Goal: Navigation & Orientation: Find specific page/section

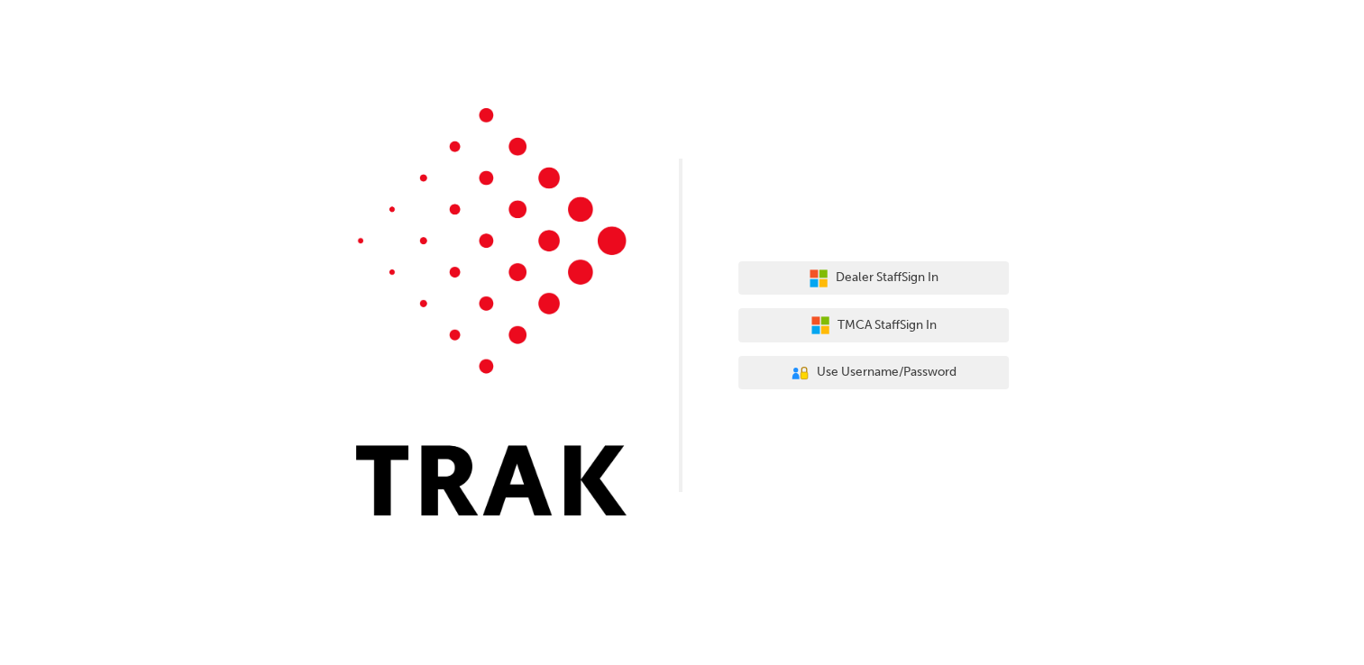
drag, startPoint x: 0, startPoint y: 0, endPoint x: 608, endPoint y: 435, distance: 747.2
click at [608, 435] on img at bounding box center [491, 312] width 271 height 408
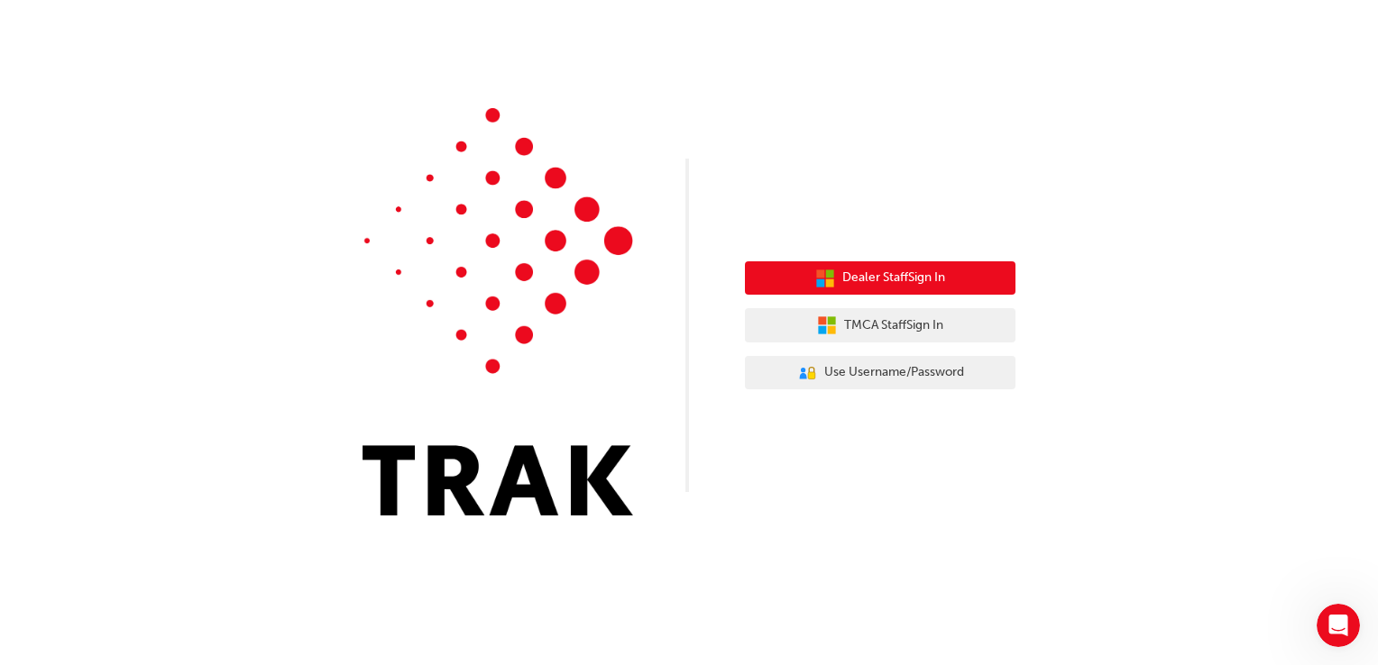
click at [857, 267] on button "Dealer Staff Sign In" at bounding box center [880, 278] width 271 height 34
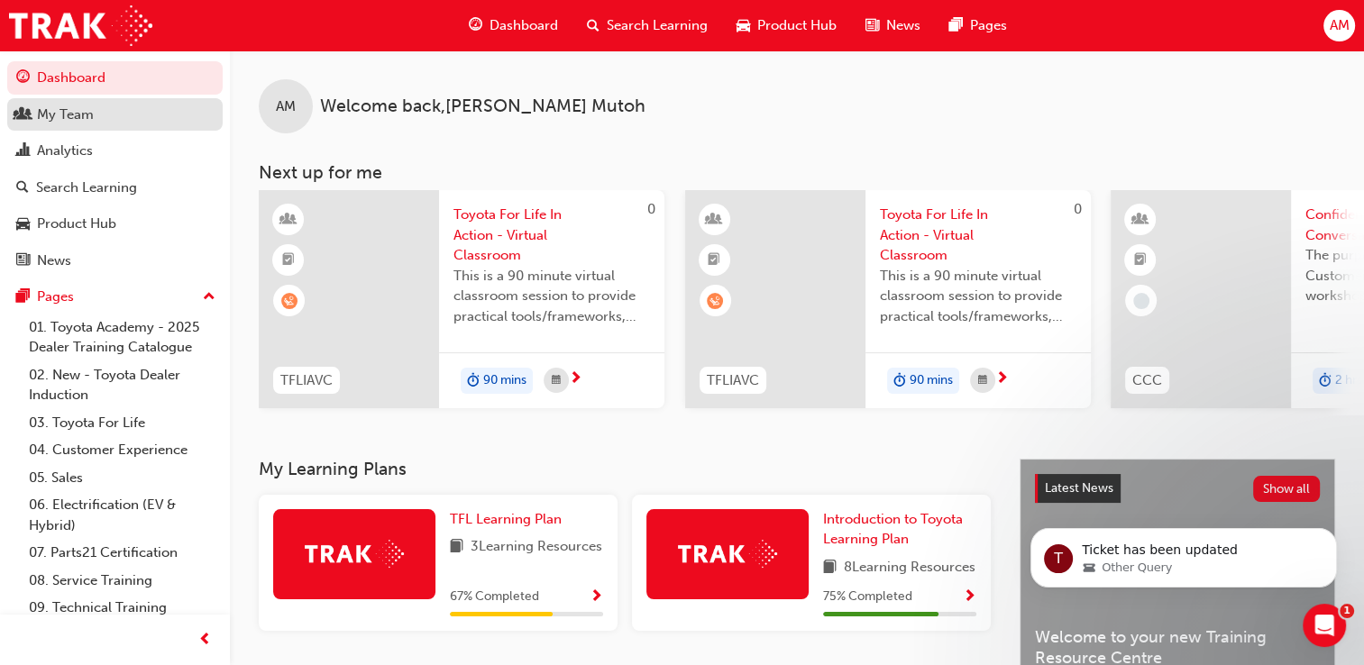
click at [30, 124] on div "My Team" at bounding box center [114, 115] width 197 height 23
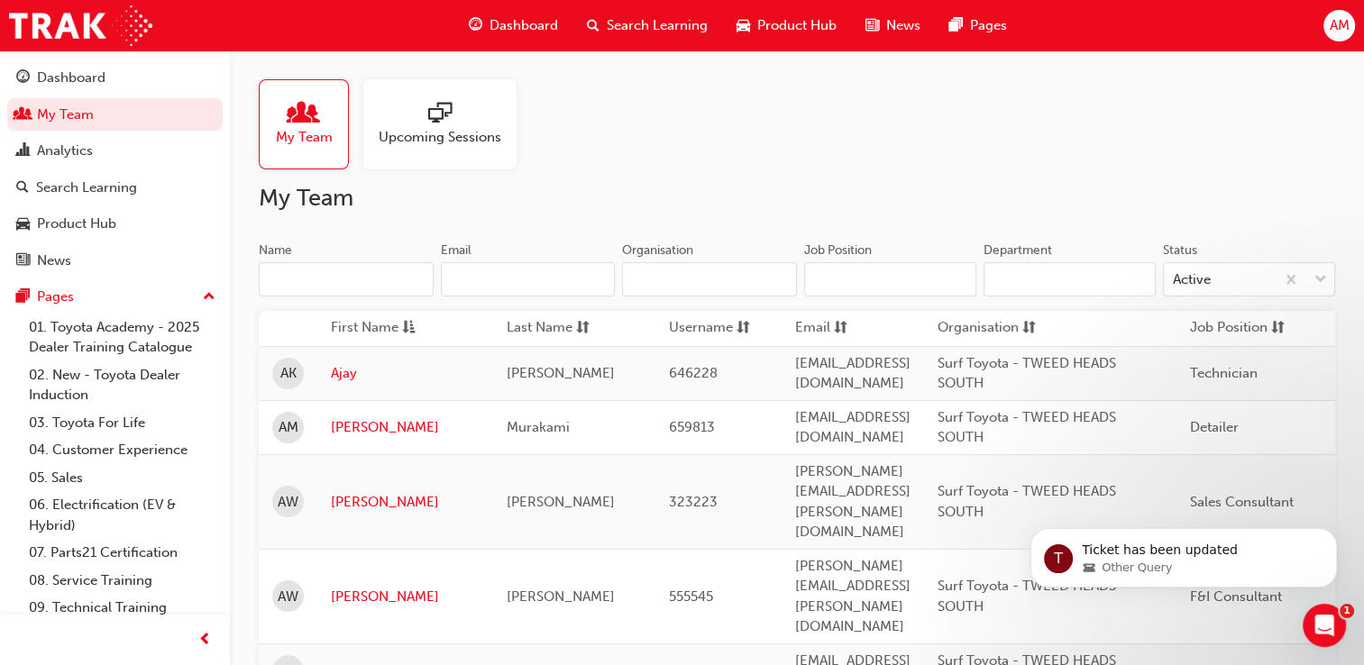
scroll to position [7, 0]
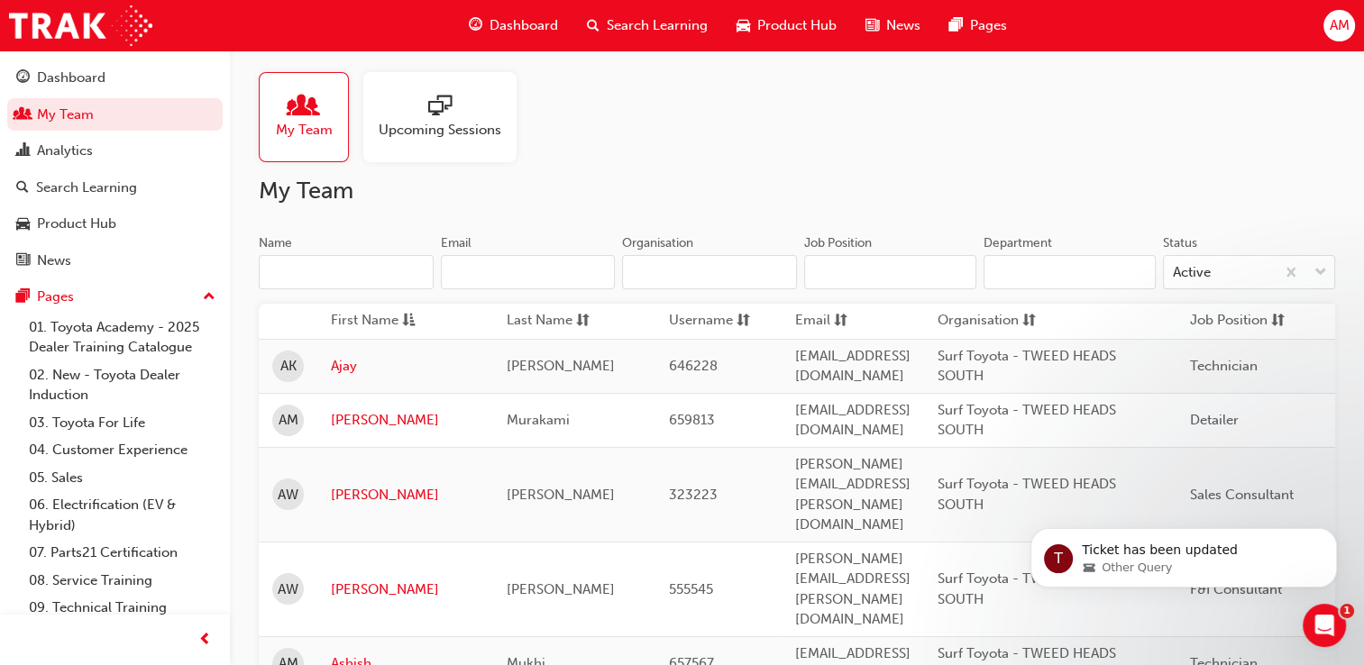
click at [363, 271] on input "Name" at bounding box center [346, 272] width 175 height 34
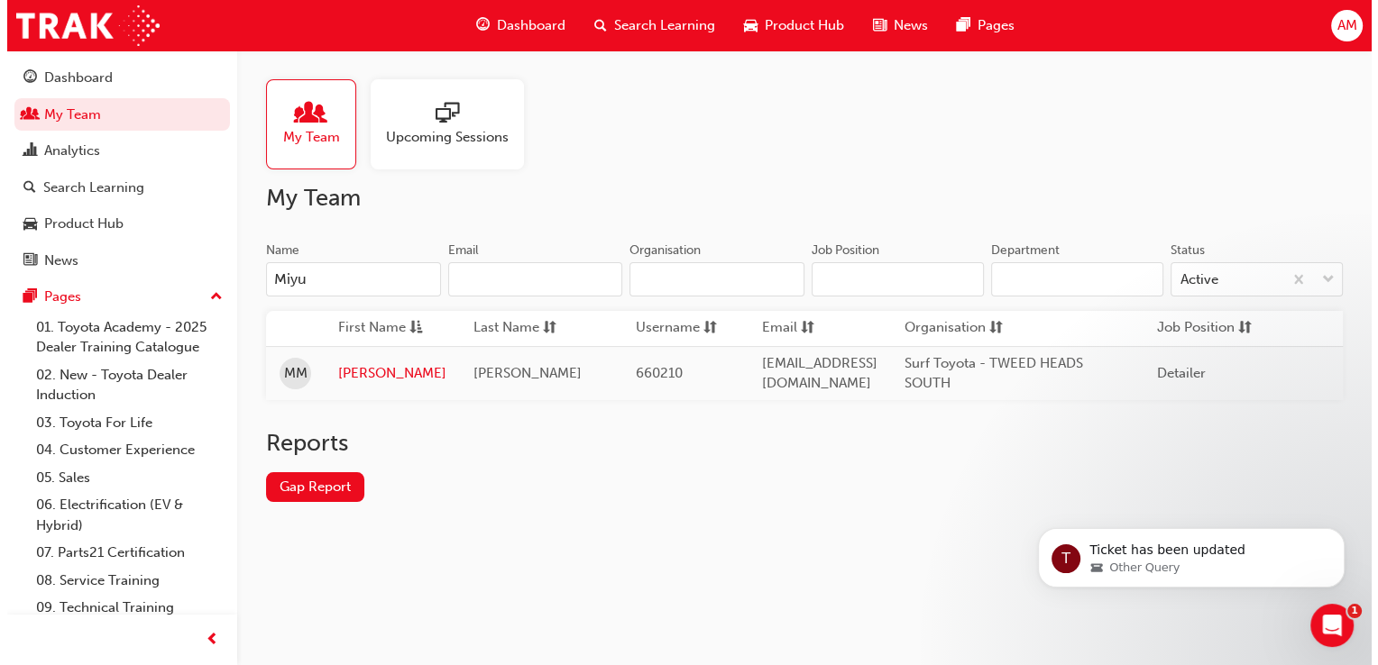
scroll to position [0, 0]
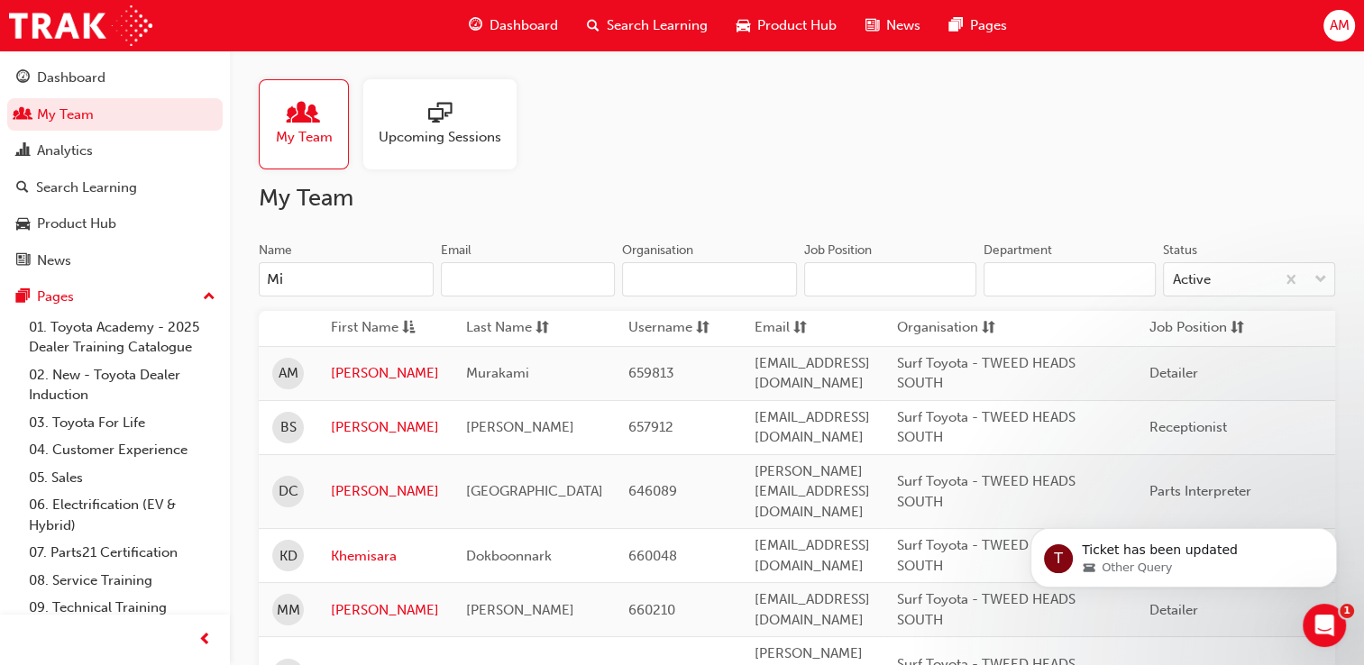
type input "M"
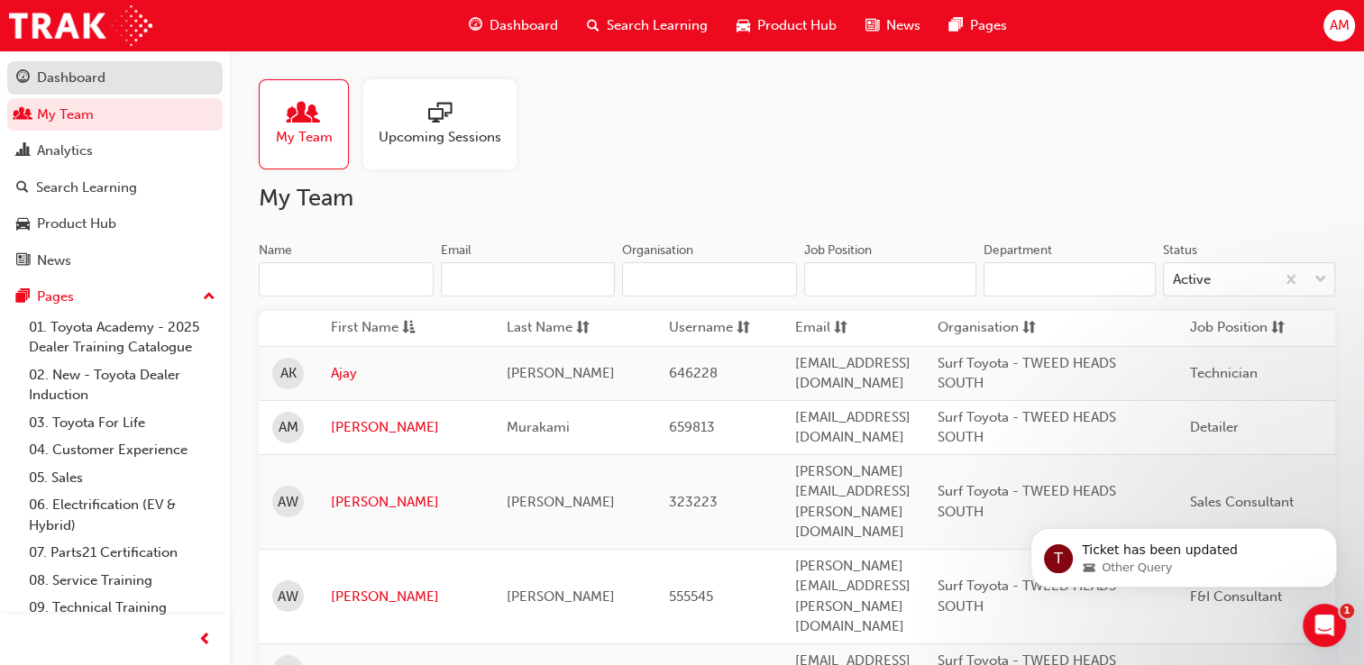
click at [144, 81] on div "Dashboard" at bounding box center [114, 78] width 197 height 23
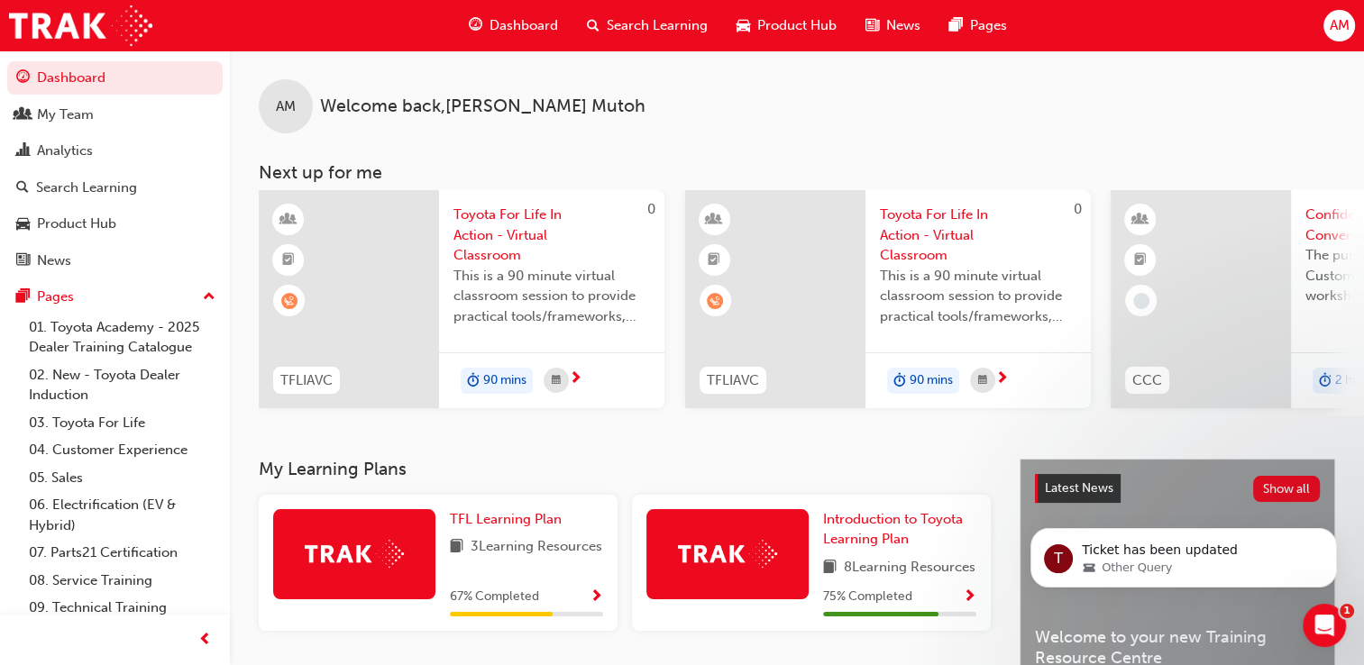
click at [481, 251] on span "Toyota For Life In Action - Virtual Classroom" at bounding box center [552, 235] width 197 height 61
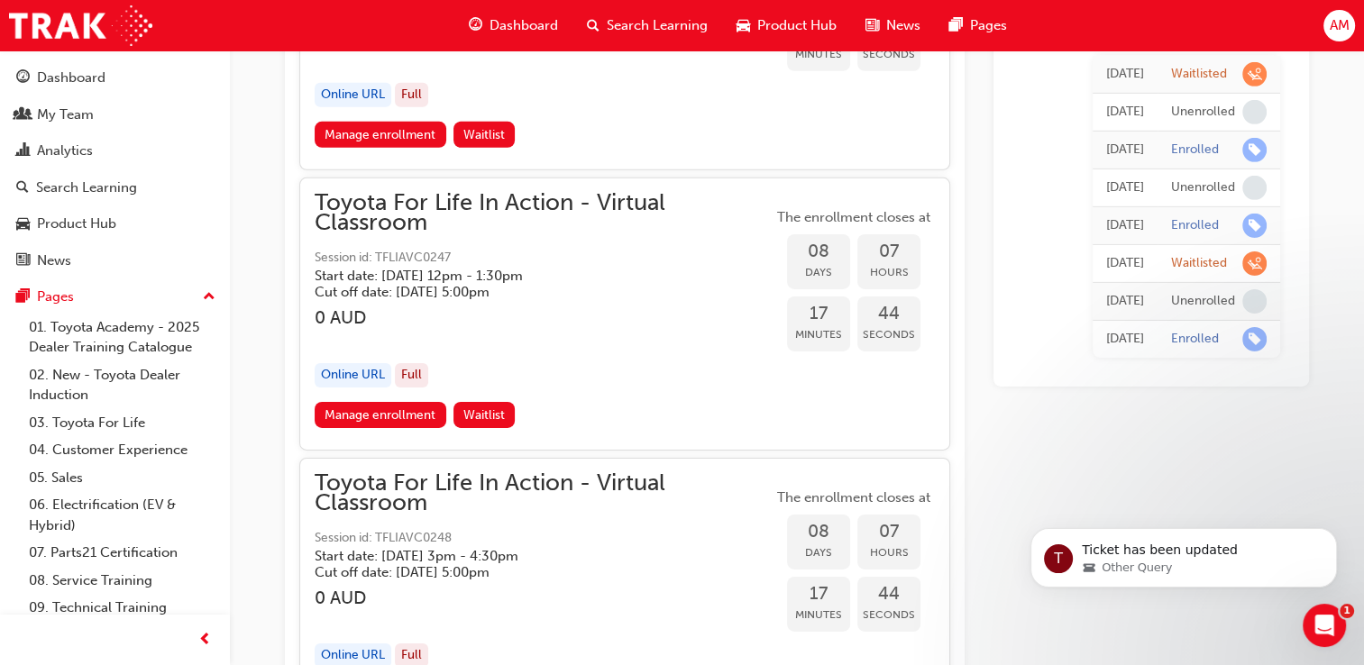
scroll to position [5735, 0]
